Goal: Check status: Check status

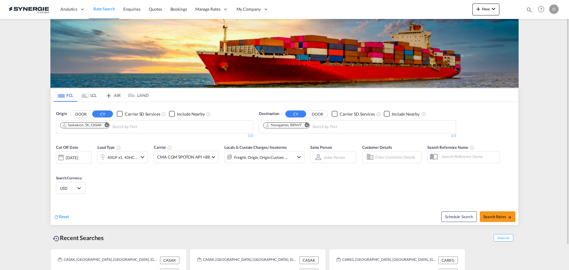
click at [529, 12] on md-icon "icon-magnify" at bounding box center [529, 10] width 7 height 7
click at [497, 10] on input at bounding box center [485, 9] width 74 height 10
paste input "SYC002381"
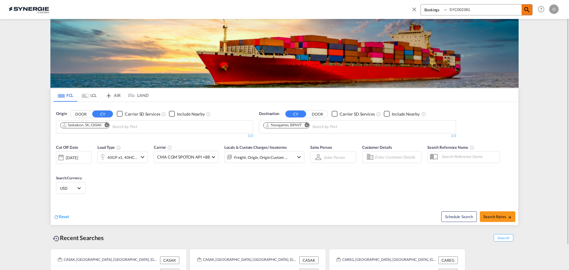
type input "SYC002381"
click at [526, 11] on md-icon "icon-magnify" at bounding box center [526, 9] width 7 height 7
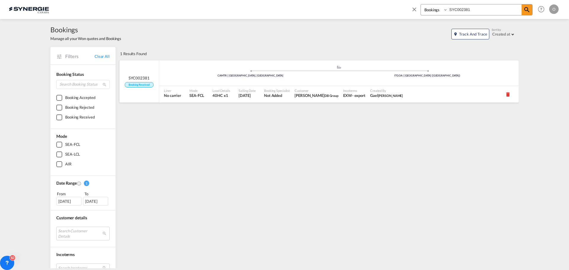
click at [281, 86] on div "Booking Specialist Not Added" at bounding box center [277, 94] width 31 height 17
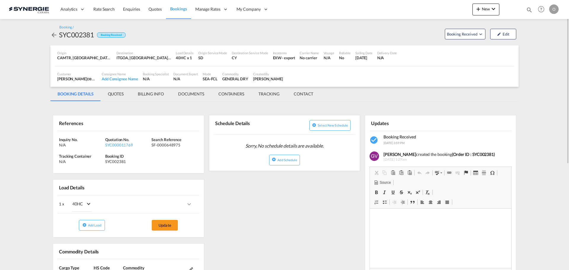
click at [117, 95] on md-tab-item "QUOTES" at bounding box center [116, 94] width 30 height 14
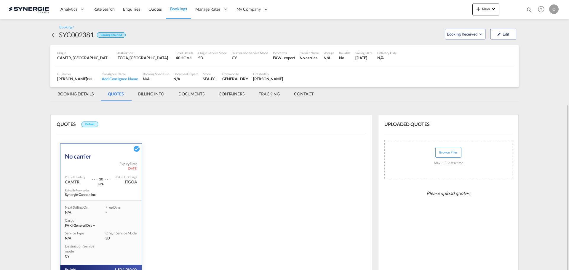
scroll to position [84, 0]
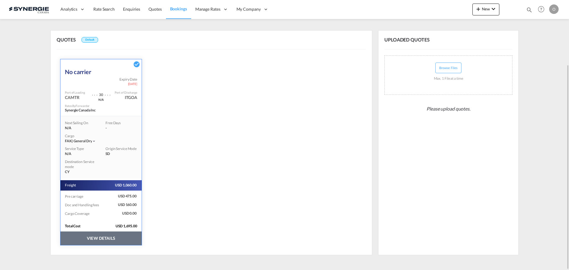
click at [118, 235] on button "VIEW DETAILS" at bounding box center [100, 238] width 81 height 14
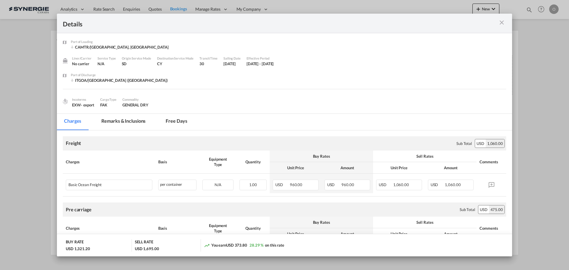
click at [119, 121] on md-tab-item "Remarks & Inclusions" at bounding box center [123, 122] width 58 height 16
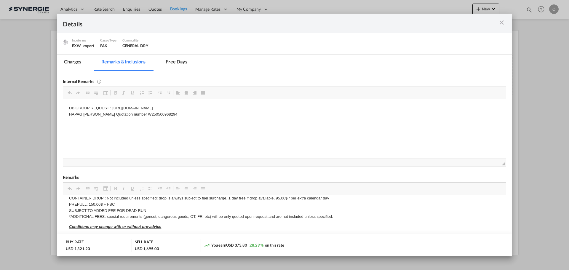
scroll to position [89, 0]
click at [425, 71] on div "Internal Remarks Rich Text Editor, editor8 Editor toolbars Clipboard/Undo Undo …" at bounding box center [284, 119] width 443 height 96
